Goal: Navigation & Orientation: Find specific page/section

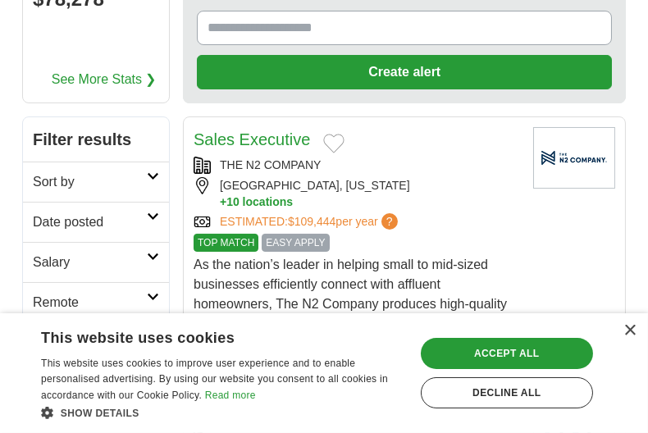
scroll to position [328, 0]
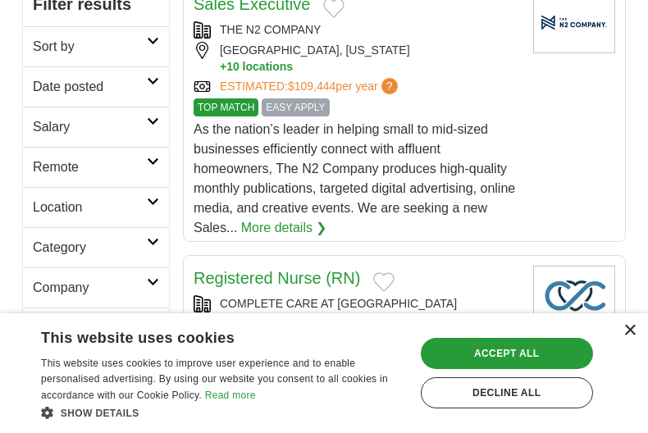
click at [626, 333] on div "×" at bounding box center [629, 331] width 12 height 12
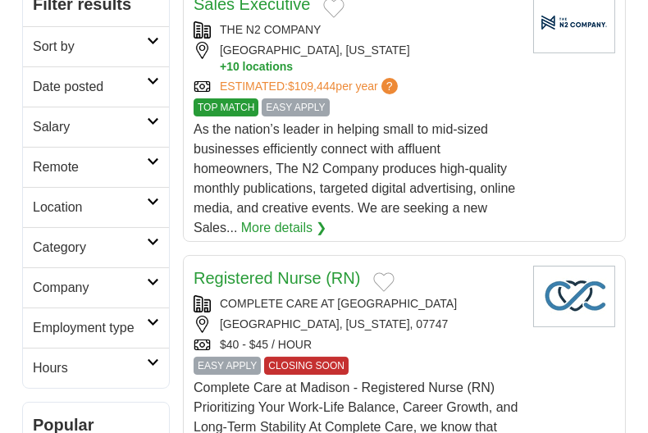
scroll to position [0, 0]
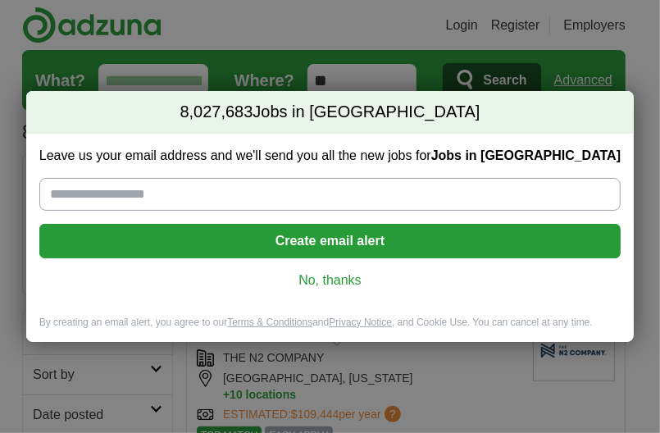
click at [344, 285] on link "No, thanks" at bounding box center [329, 280] width 555 height 18
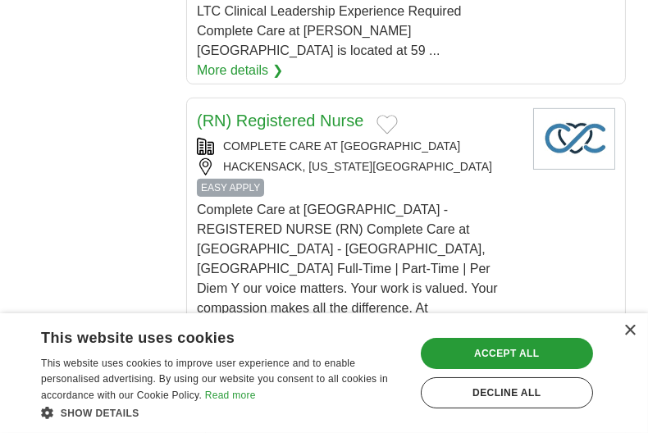
scroll to position [1475, 0]
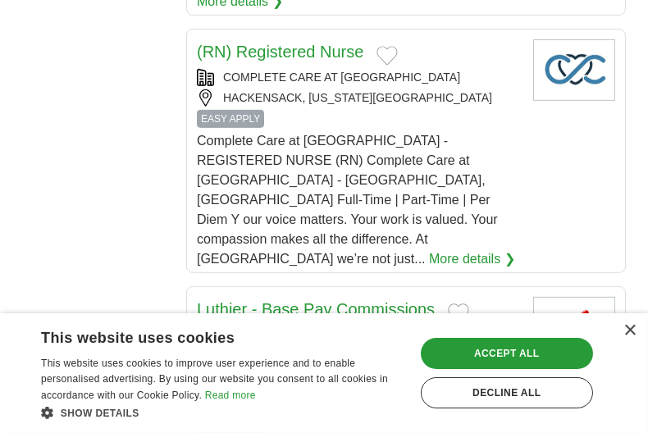
click at [635, 334] on div "× This website uses cookies This website uses cookies to improve user experienc…" at bounding box center [324, 373] width 648 height 120
click at [633, 324] on div "× This website uses cookies This website uses cookies to improve user experienc…" at bounding box center [324, 373] width 648 height 120
click at [626, 332] on div "×" at bounding box center [629, 331] width 12 height 12
